Goal: Transaction & Acquisition: Purchase product/service

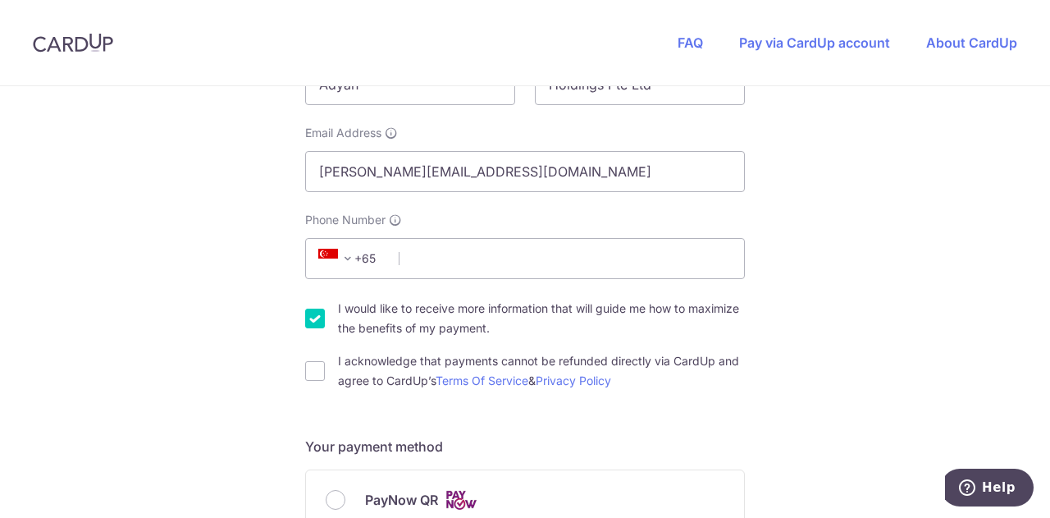
scroll to position [364, 0]
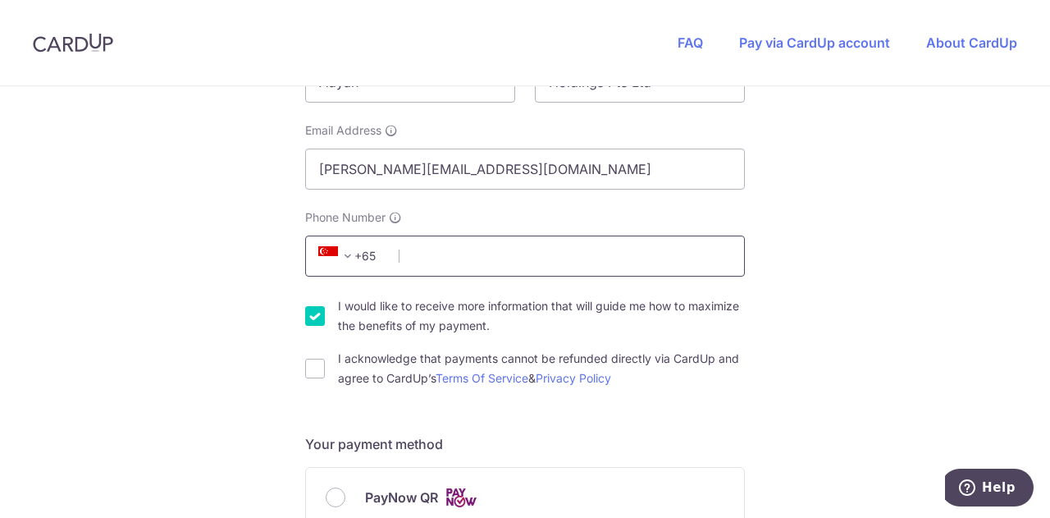
click at [630, 260] on input "Phone Number" at bounding box center [525, 255] width 440 height 41
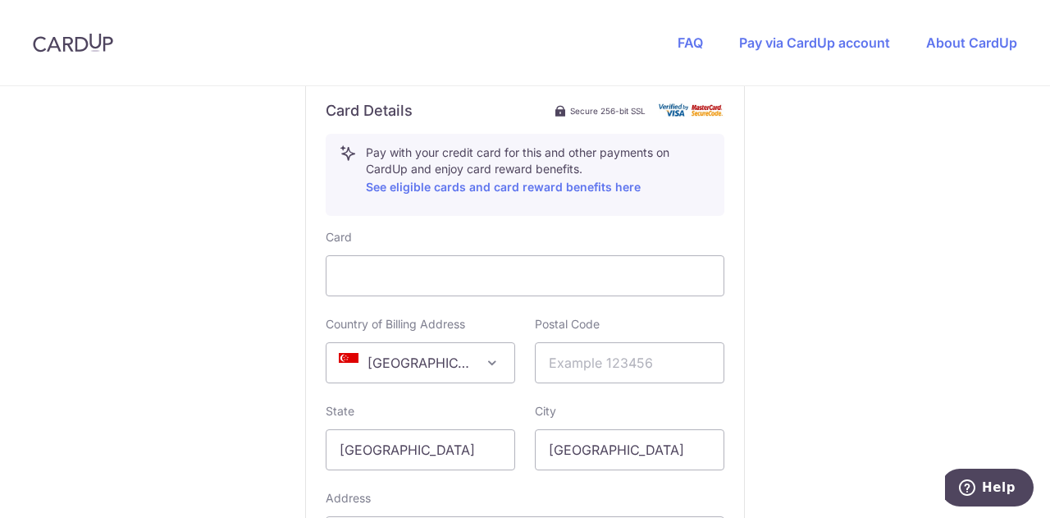
scroll to position [917, 0]
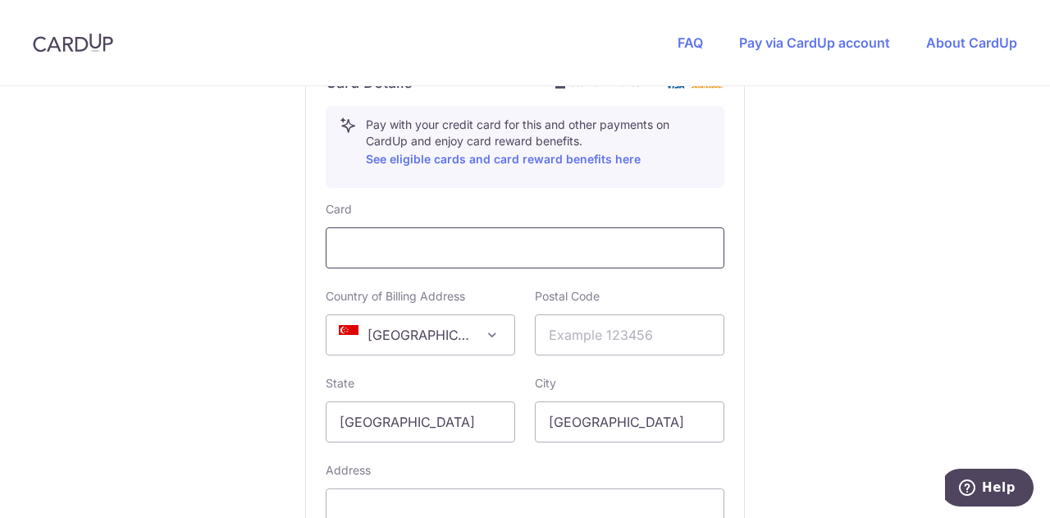
type input "82022752"
click at [586, 331] on input "text" at bounding box center [629, 334] width 189 height 41
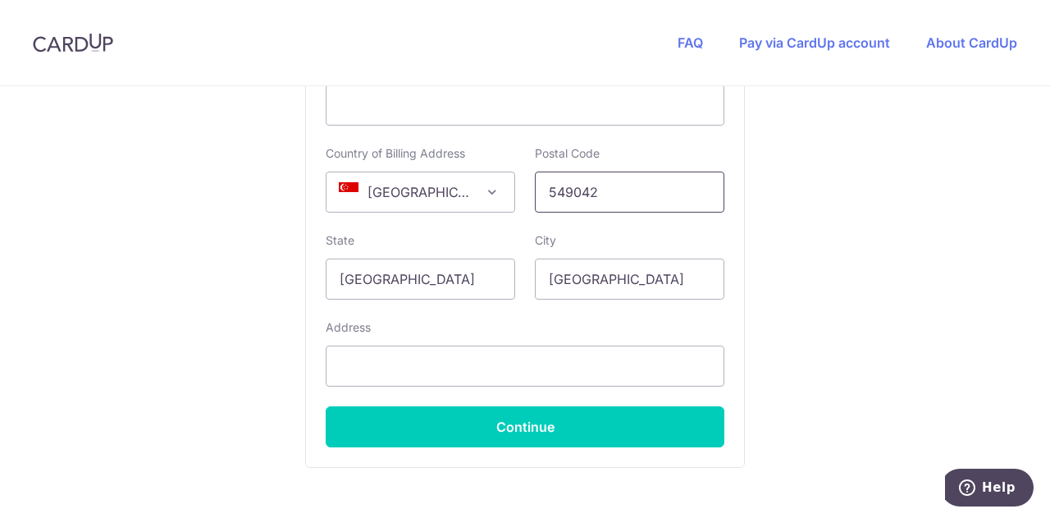
scroll to position [1098, 0]
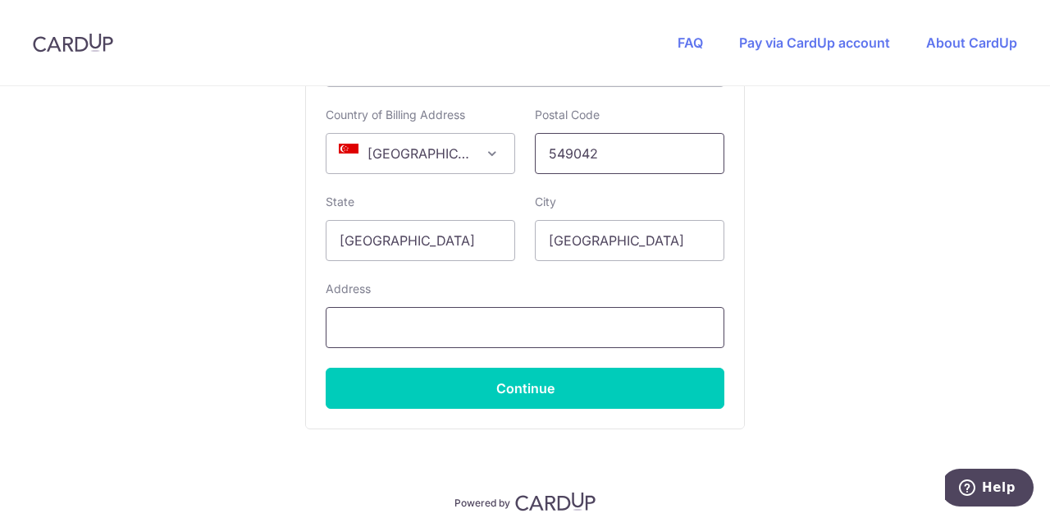
type input "549042"
click at [527, 333] on input "text" at bounding box center [525, 327] width 399 height 41
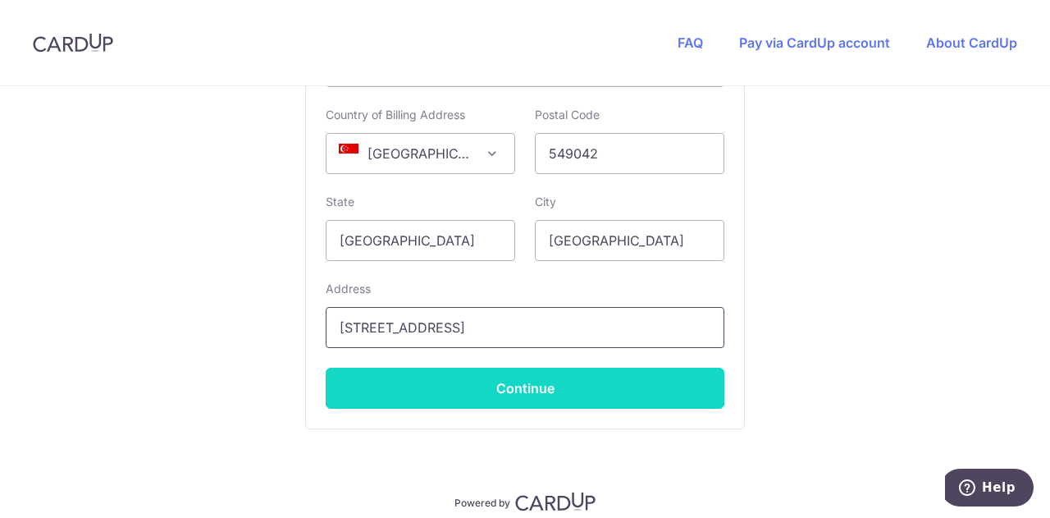
type input "[STREET_ADDRESS]"
click at [528, 391] on button "Continue" at bounding box center [525, 387] width 399 height 41
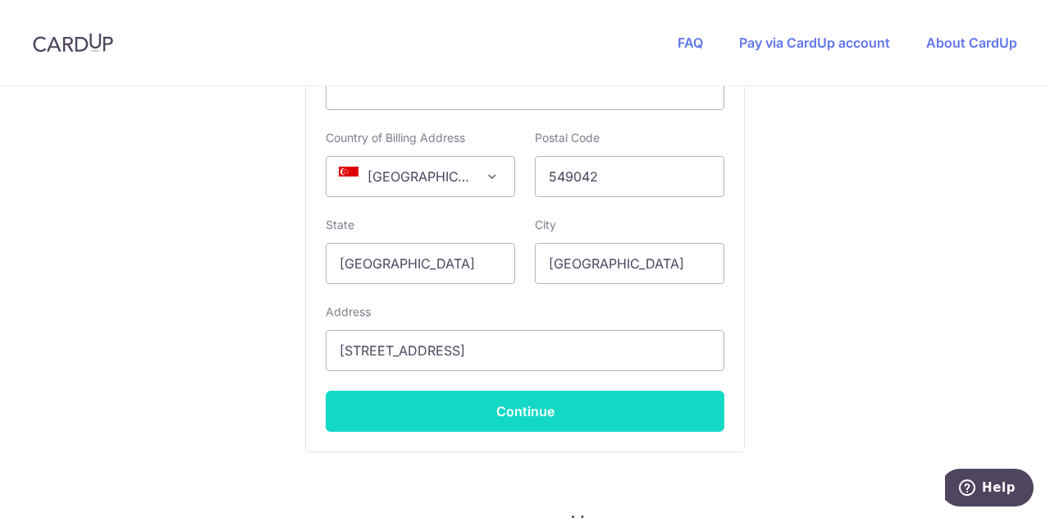
scroll to position [430, 0]
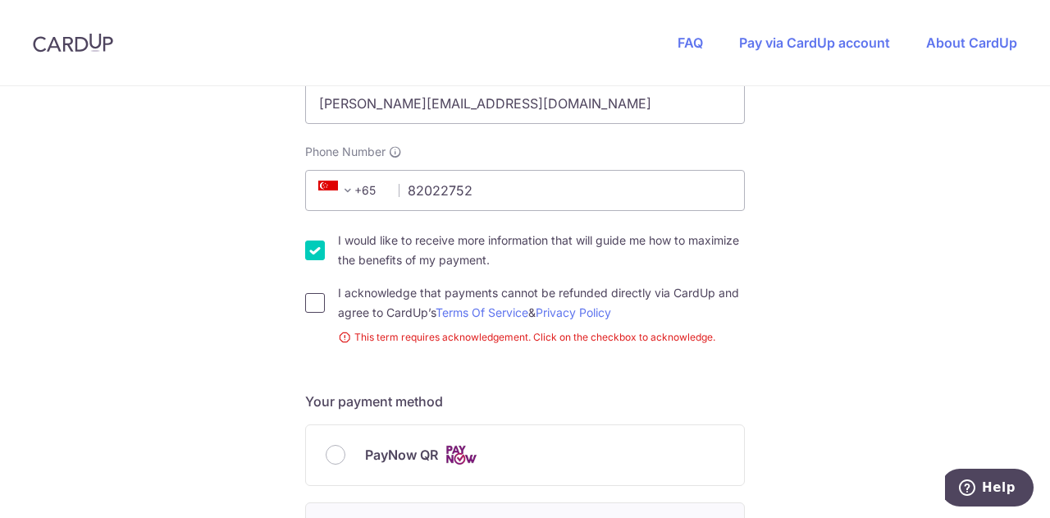
click at [310, 306] on input "I acknowledge that payments cannot be refunded directly via CardUp and agree to…" at bounding box center [315, 303] width 20 height 20
checkbox input "true"
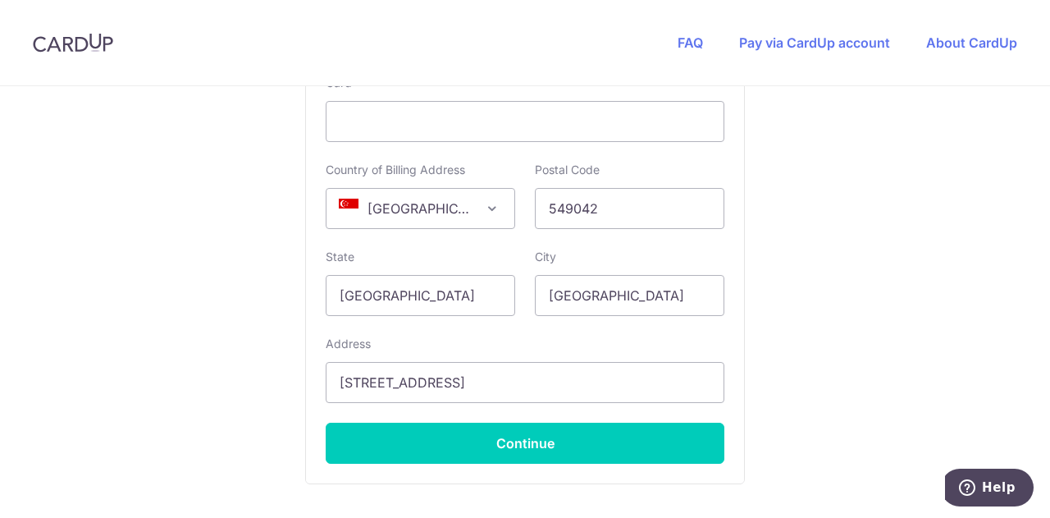
scroll to position [1043, 0]
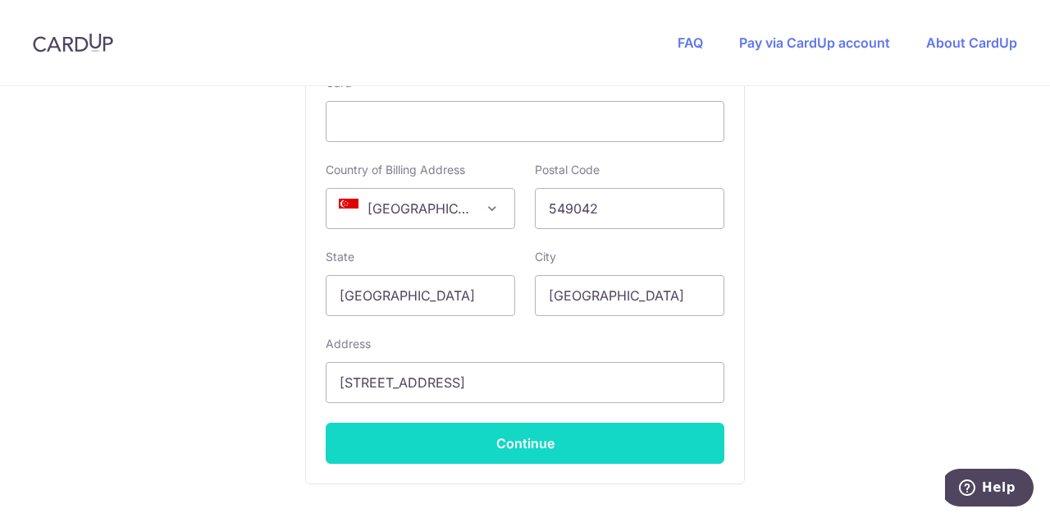
click at [527, 432] on button "Continue" at bounding box center [525, 442] width 399 height 41
type input "**** 6831"
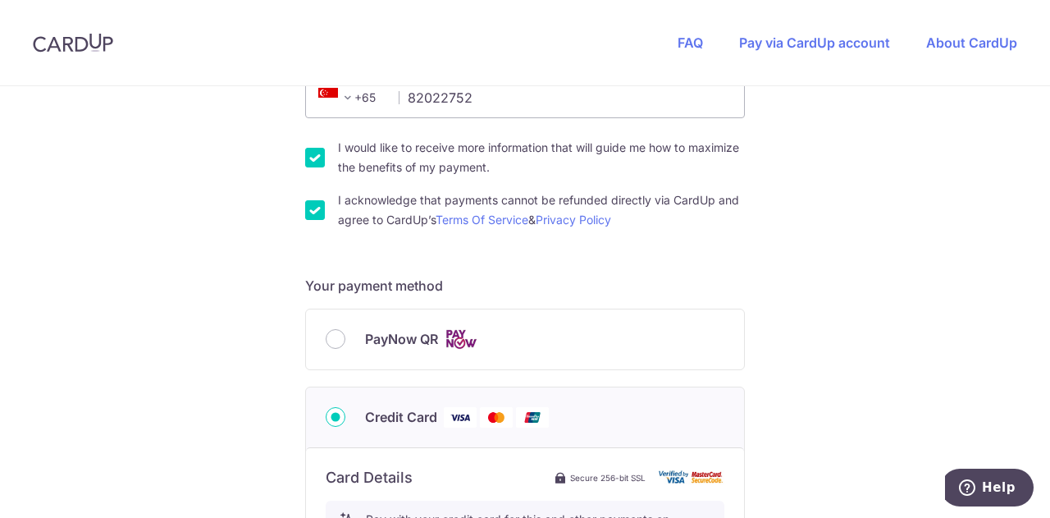
scroll to position [611, 0]
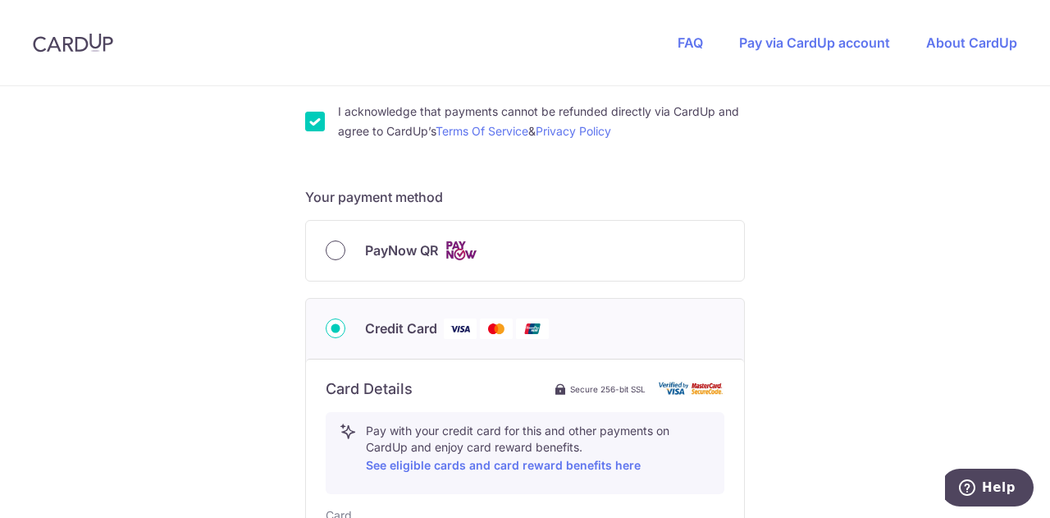
click at [332, 249] on input "PayNow QR" at bounding box center [336, 250] width 20 height 20
radio input "true"
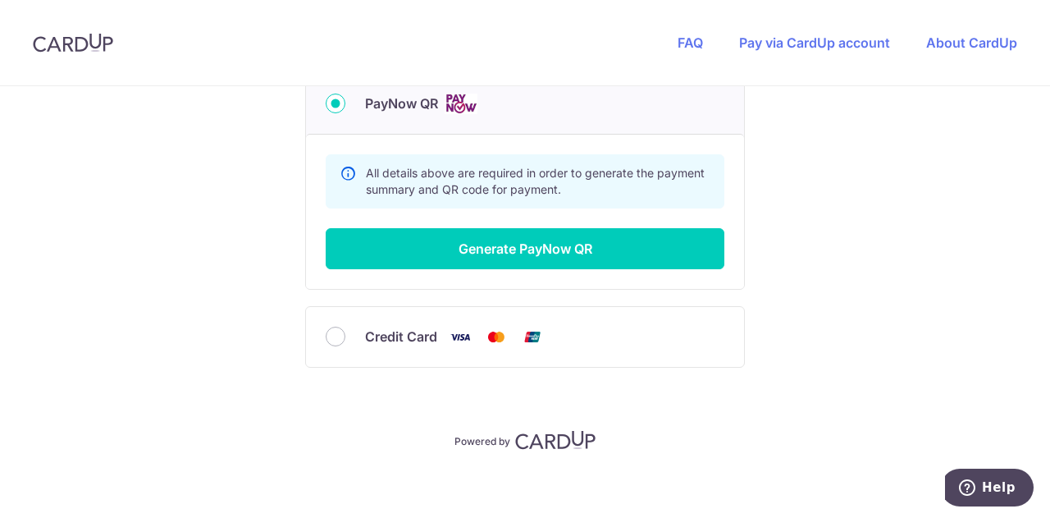
scroll to position [763, 0]
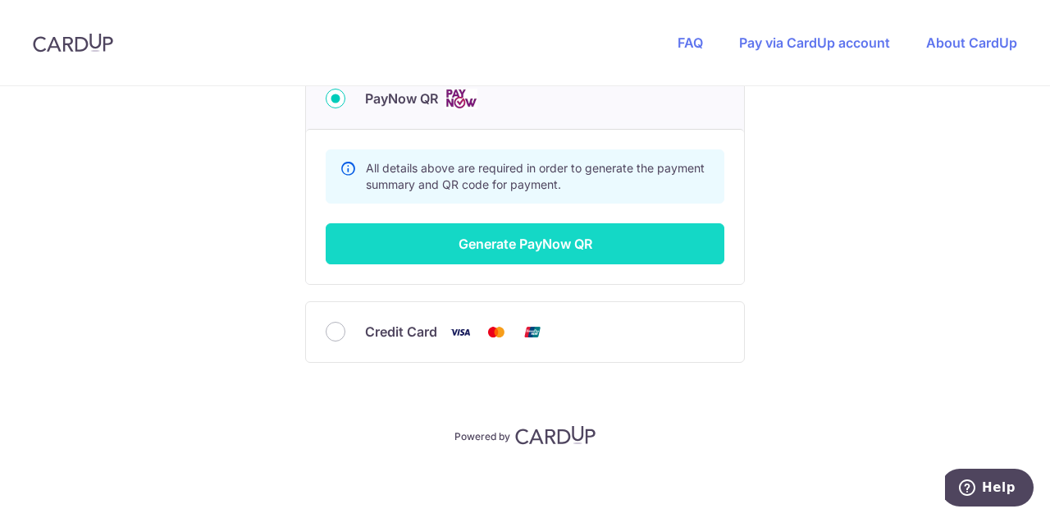
click at [520, 247] on button "Generate PayNow QR" at bounding box center [525, 243] width 399 height 41
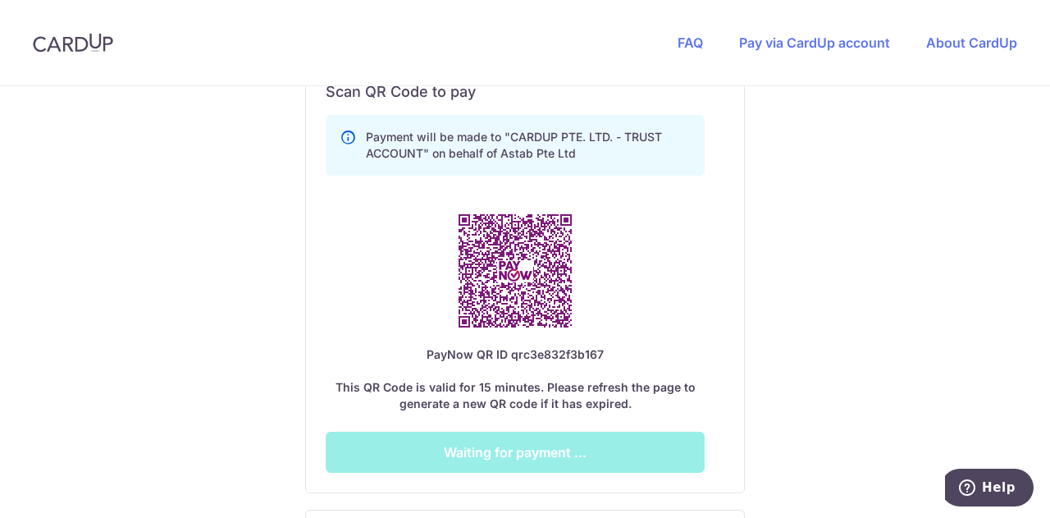
scroll to position [921, 0]
